Goal: Find contact information: Obtain details needed to contact an individual or organization

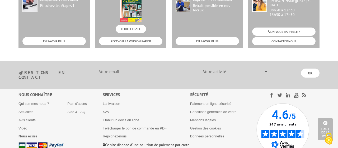
scroll to position [742, 0]
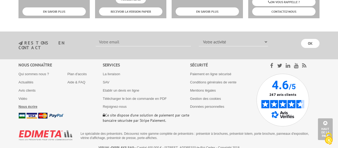
click at [35, 104] on b "Nous écrire" at bounding box center [27, 106] width 19 height 4
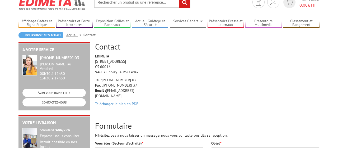
scroll to position [55, 0]
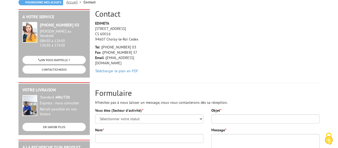
drag, startPoint x: 135, startPoint y: 58, endPoint x: 106, endPoint y: 60, distance: 28.6
click at [106, 60] on div "EDIMETA [STREET_ADDRESS] Tel : [PHONE_NUMBER] 03 Fax : [PHONE_NUMBER] 37 Email …" at bounding box center [120, 48] width 58 height 55
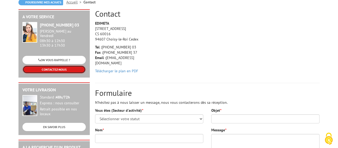
click at [63, 65] on link "CONTACTEZ-NOUS" at bounding box center [53, 69] width 63 height 8
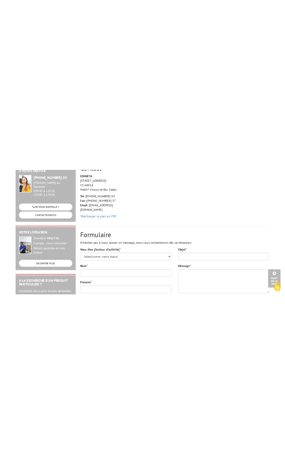
scroll to position [27, 0]
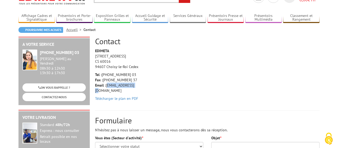
drag, startPoint x: 134, startPoint y: 86, endPoint x: 107, endPoint y: 86, distance: 26.7
click at [107, 86] on p "Tel : +33 (0)1 46 81 33 03 Fax : +33 (0)1 45 73 24 37 Email : info@edimeta.fr" at bounding box center [120, 82] width 50 height 21
copy p "[EMAIL_ADDRESS][DOMAIN_NAME]"
